Goal: Communication & Community: Connect with others

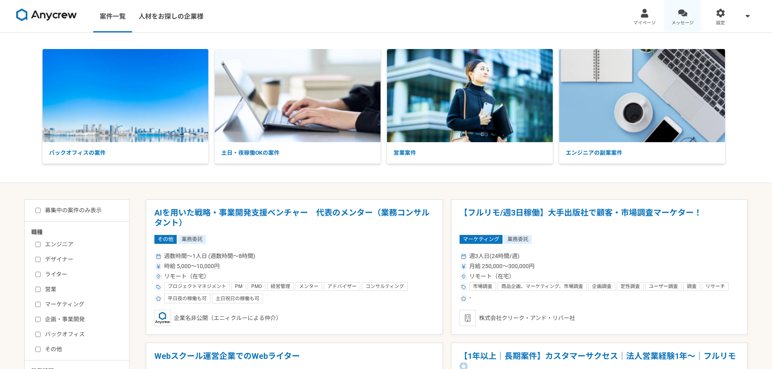
click at [686, 20] on span "メッセージ" at bounding box center [683, 23] width 22 height 6
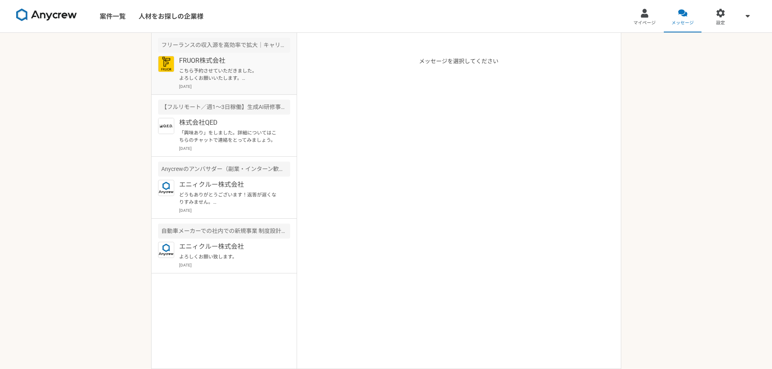
click at [208, 59] on p "FRUOR株式会社" at bounding box center [229, 61] width 100 height 10
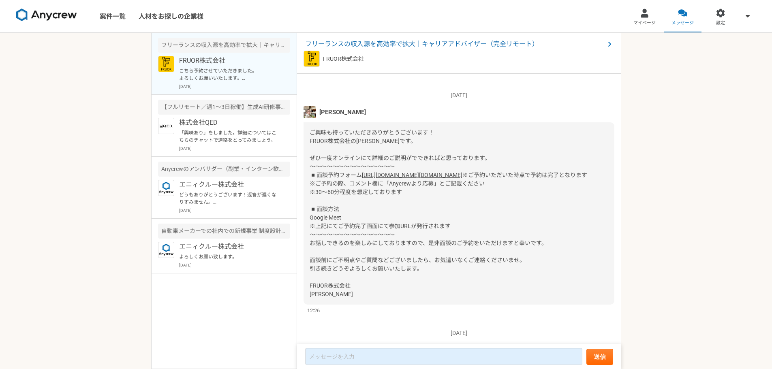
scroll to position [30, 0]
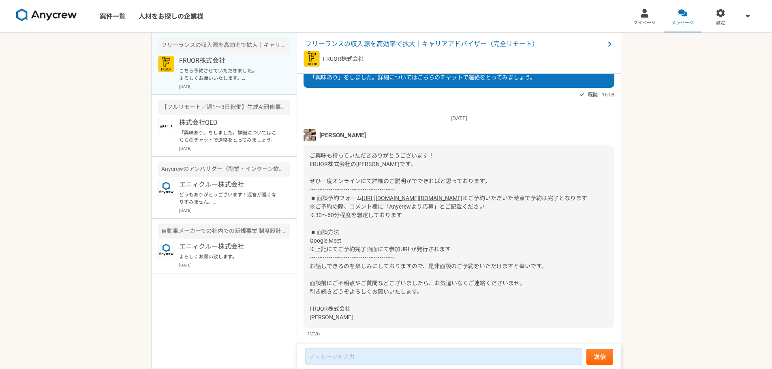
click at [310, 135] on img at bounding box center [310, 135] width 12 height 12
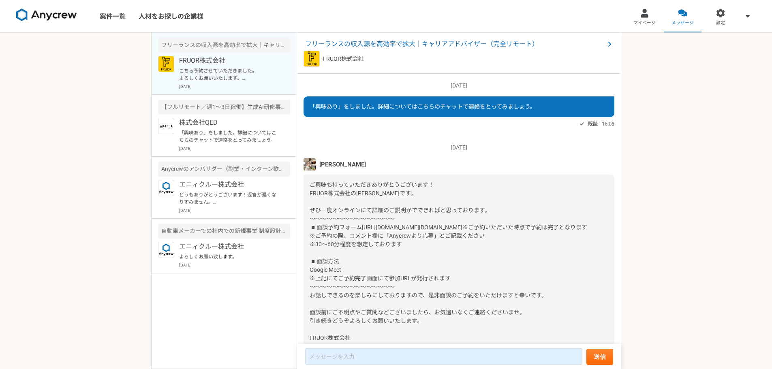
scroll to position [0, 0]
click at [59, 21] on img at bounding box center [46, 15] width 61 height 13
